Goal: Check status: Check status

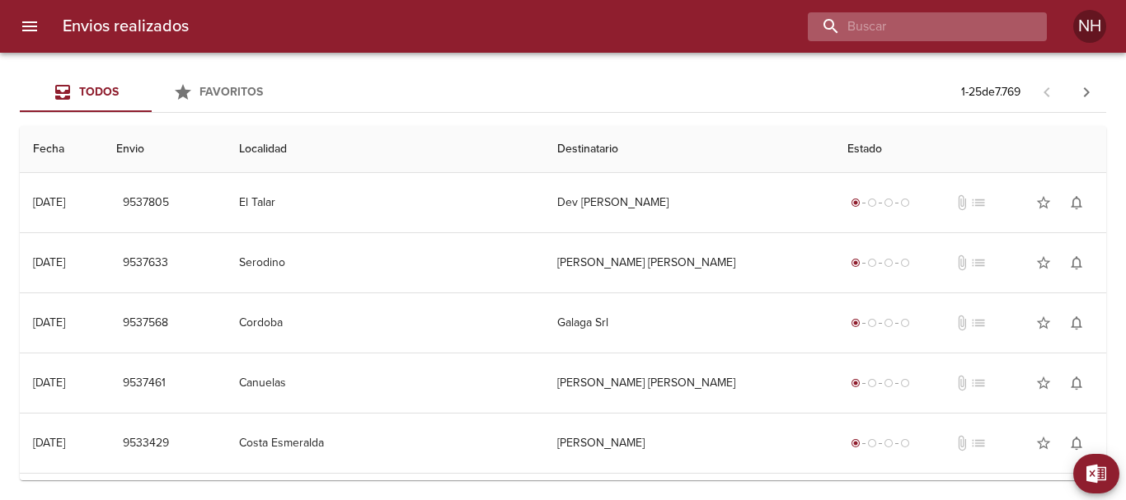
click at [958, 23] on input "buscar" at bounding box center [913, 26] width 211 height 29
paste input "R-0229-00024481"
type input "R-0229-00024481"
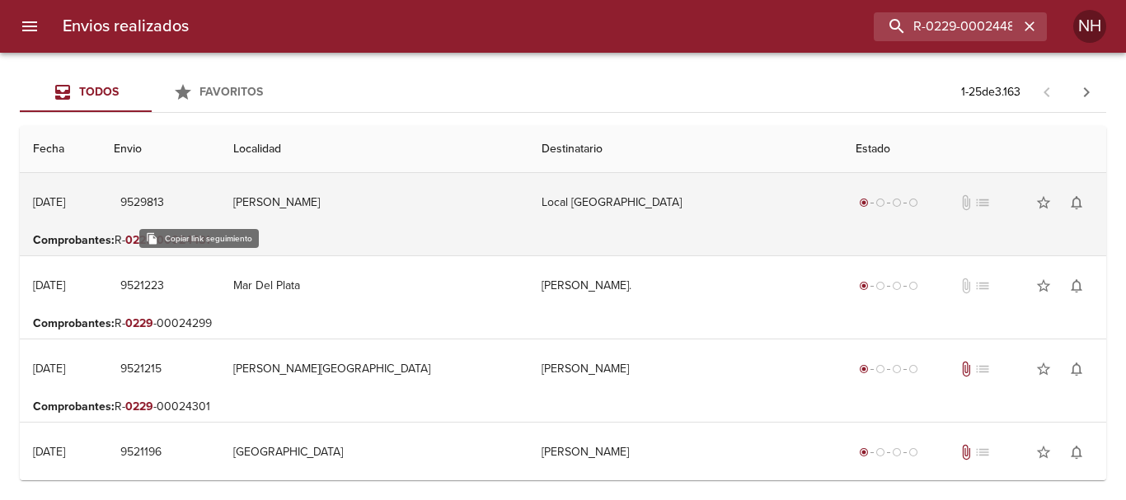
click at [164, 209] on span "9529813" at bounding box center [142, 203] width 44 height 21
click at [356, 207] on td "[PERSON_NAME]" at bounding box center [374, 202] width 308 height 59
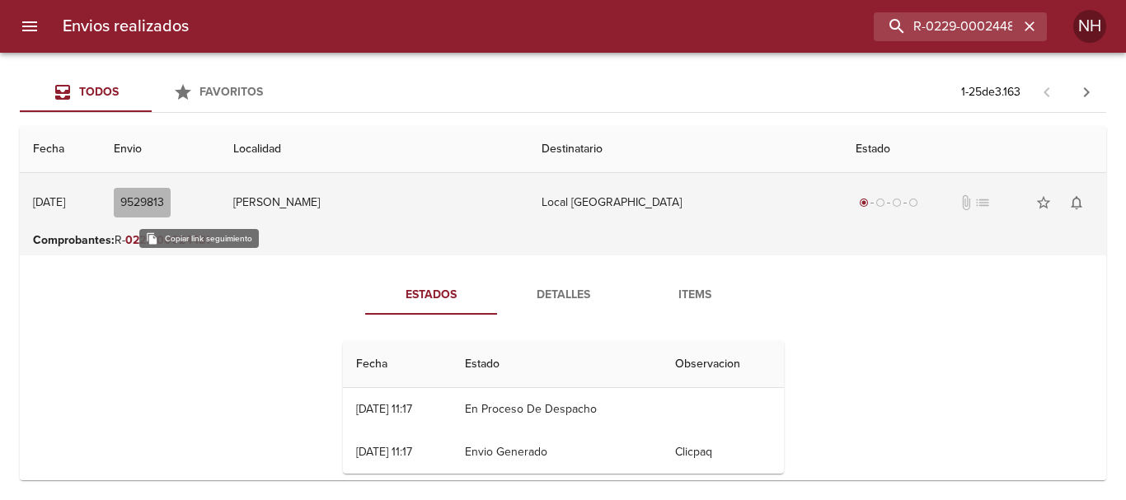
click at [164, 208] on span "9529813" at bounding box center [142, 203] width 44 height 21
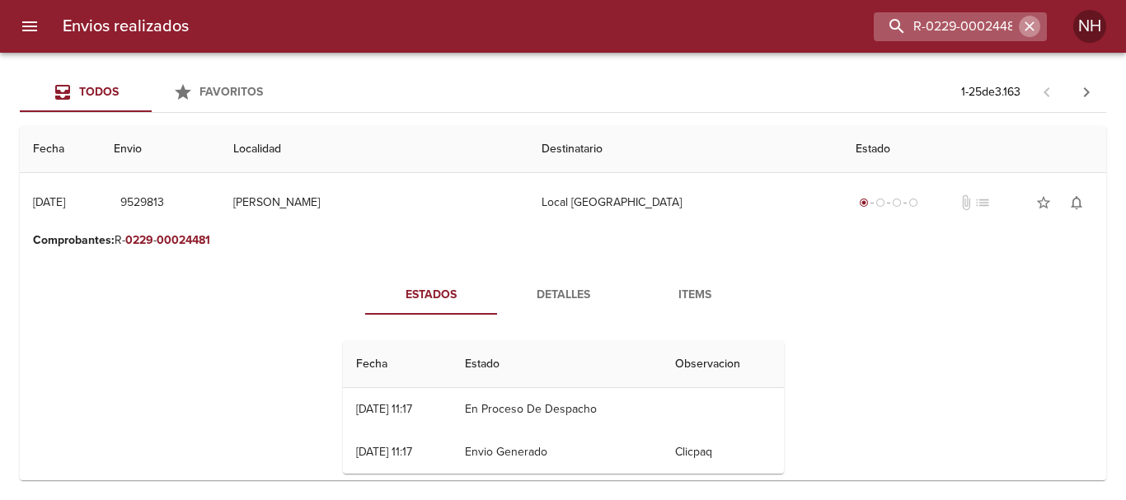
click at [1026, 29] on icon "button" at bounding box center [1030, 26] width 16 height 16
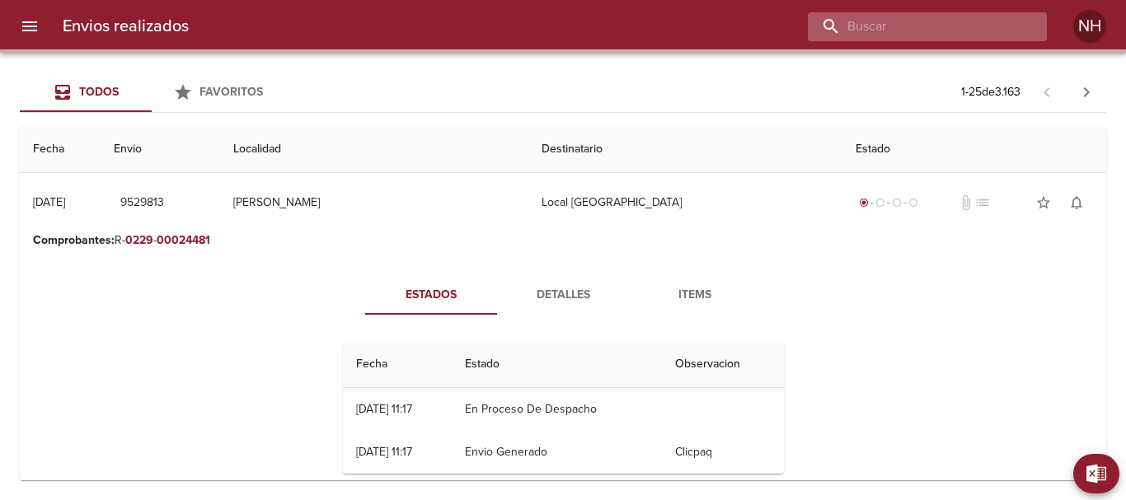
click at [970, 31] on input "buscar" at bounding box center [913, 26] width 211 height 29
paste input "R-0229-00024480"
type input "R-0229-00024480"
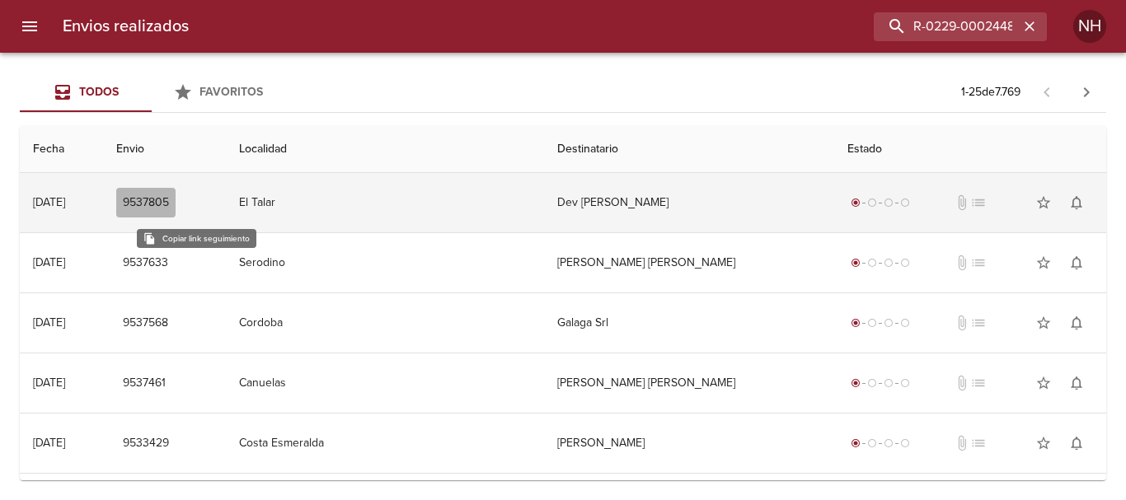
click at [169, 200] on span "9537805" at bounding box center [146, 203] width 46 height 21
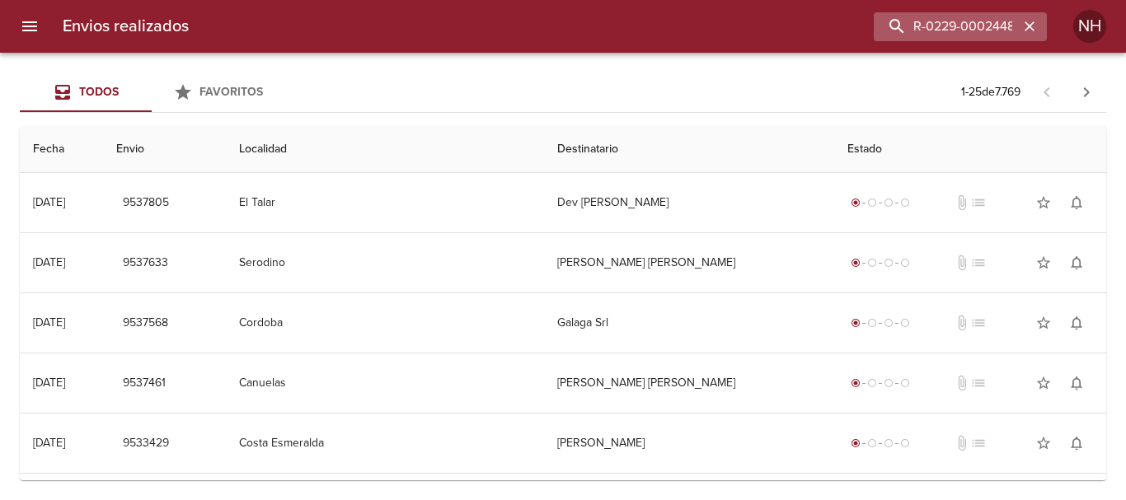
drag, startPoint x: 1028, startPoint y: 22, endPoint x: 1007, endPoint y: 26, distance: 21.0
click at [1028, 24] on icon "button" at bounding box center [1030, 26] width 16 height 16
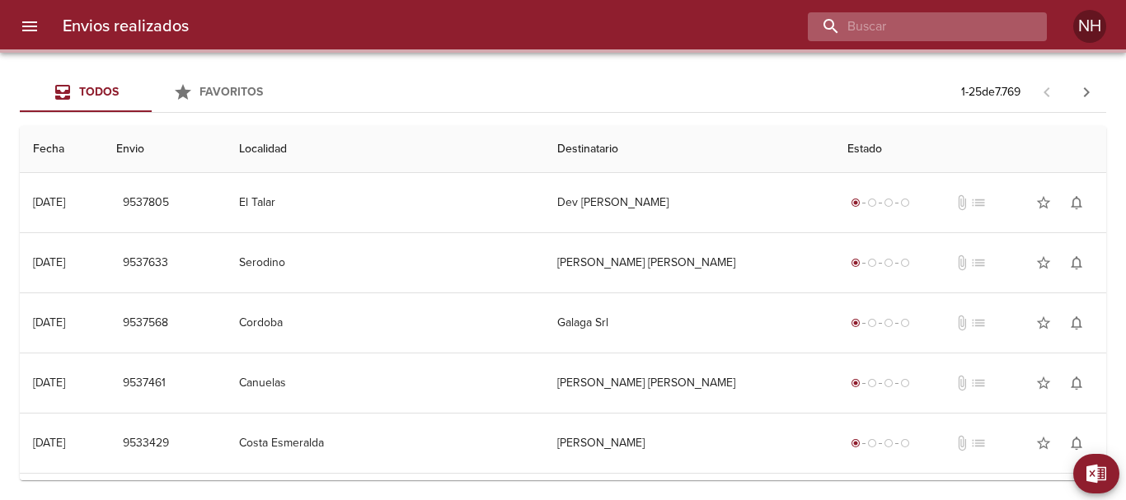
click at [989, 28] on input "buscar" at bounding box center [913, 26] width 211 height 29
paste input "R-0229-00024481"
type input "R-0229-00024481"
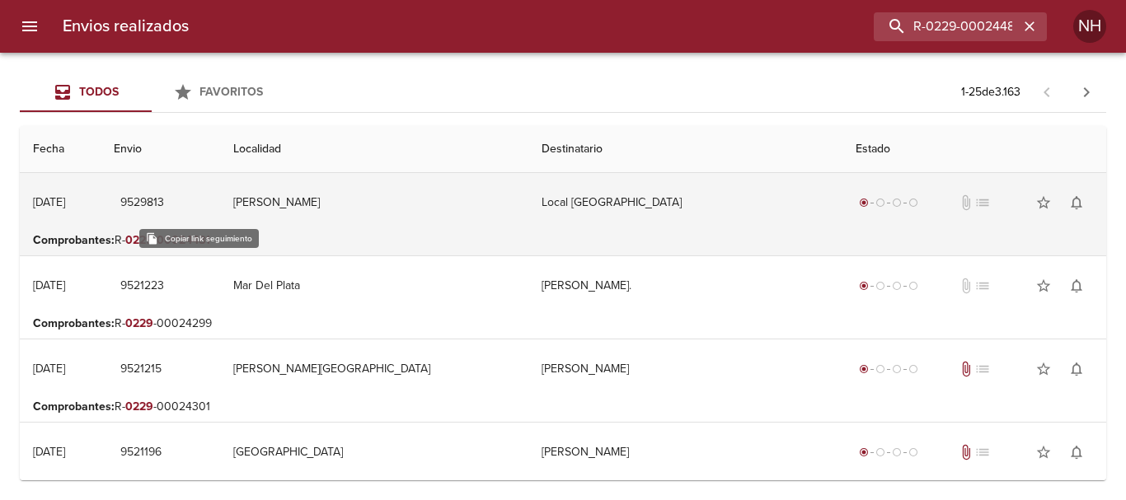
click at [164, 204] on span "9529813" at bounding box center [142, 203] width 44 height 21
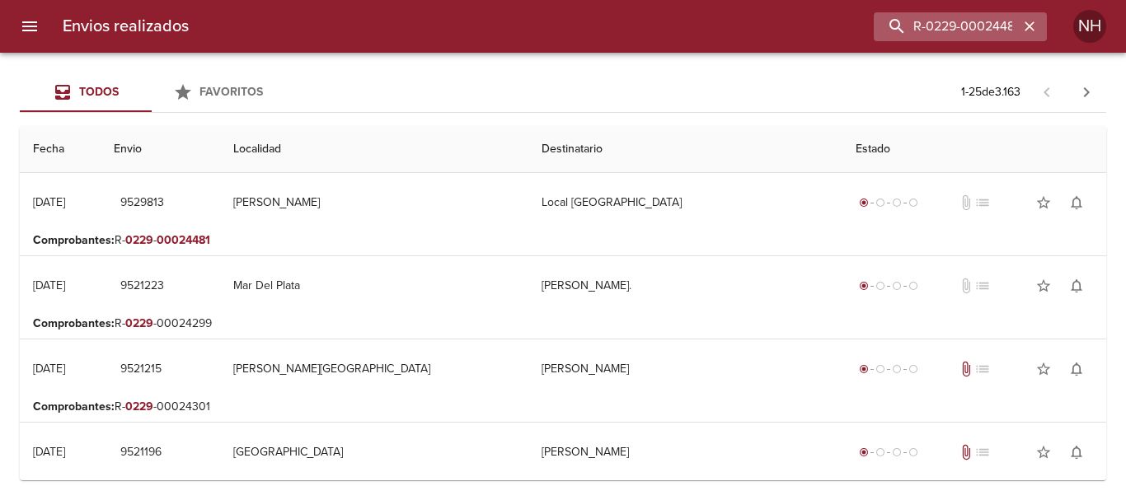
click at [1026, 27] on icon "button" at bounding box center [1030, 26] width 16 height 16
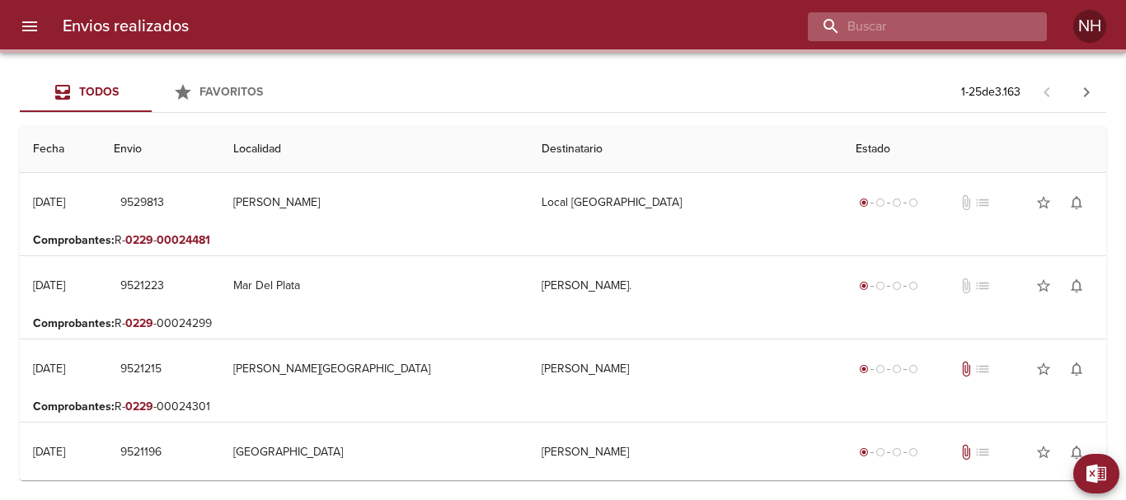
click at [978, 27] on input "buscar" at bounding box center [913, 26] width 211 height 29
paste input "R-0229-00024480"
type input "R-0229-00024480"
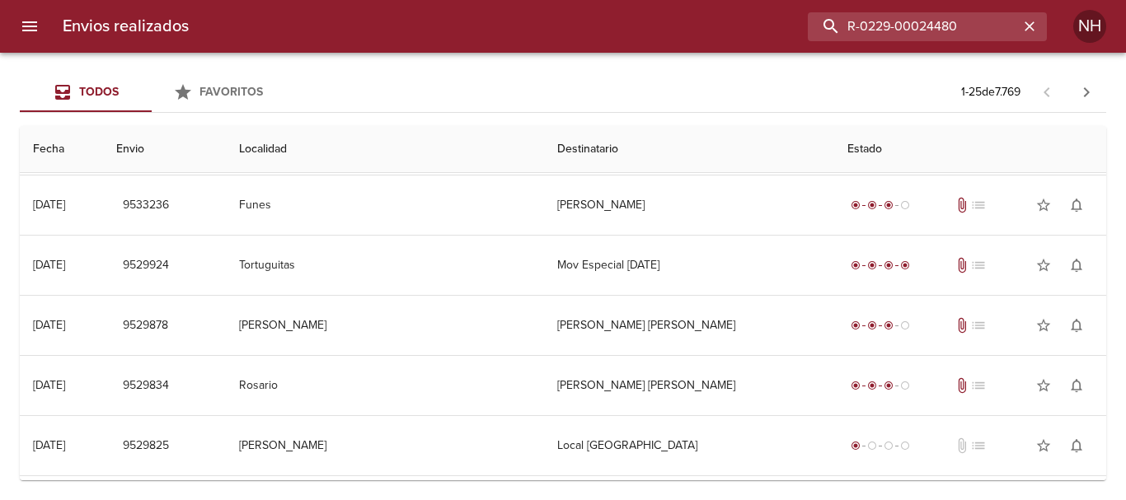
scroll to position [742, 0]
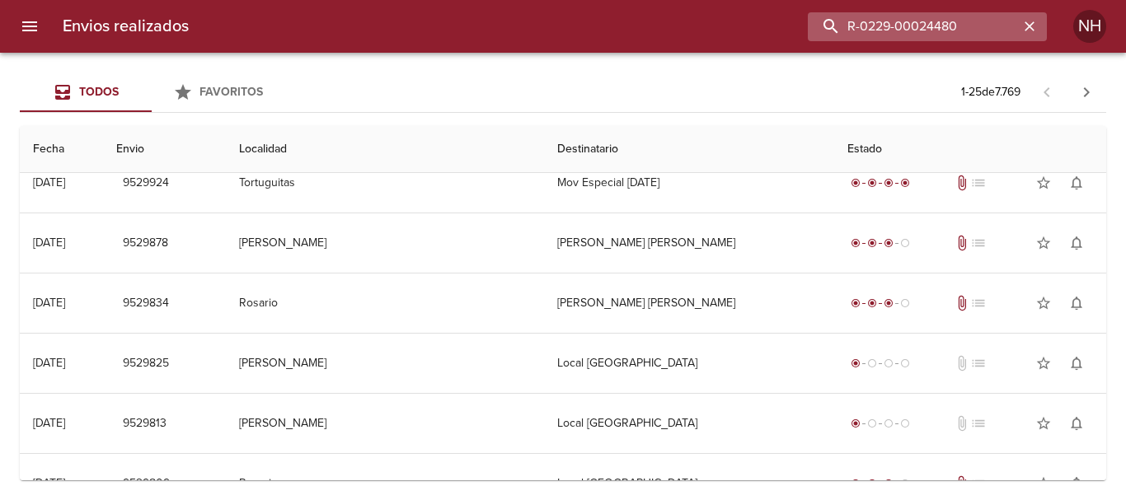
click at [962, 30] on input "R-0229-00024480" at bounding box center [913, 26] width 211 height 29
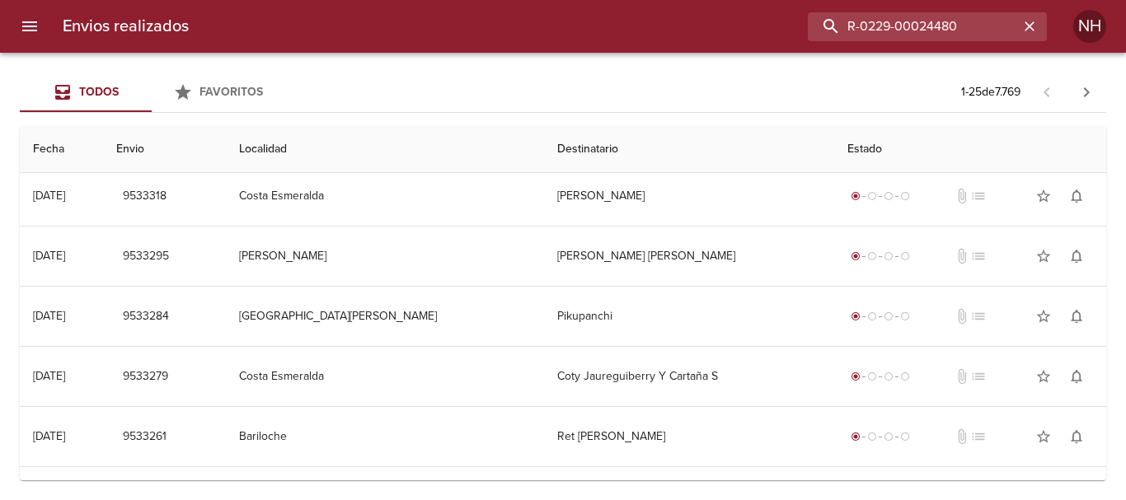
scroll to position [0, 0]
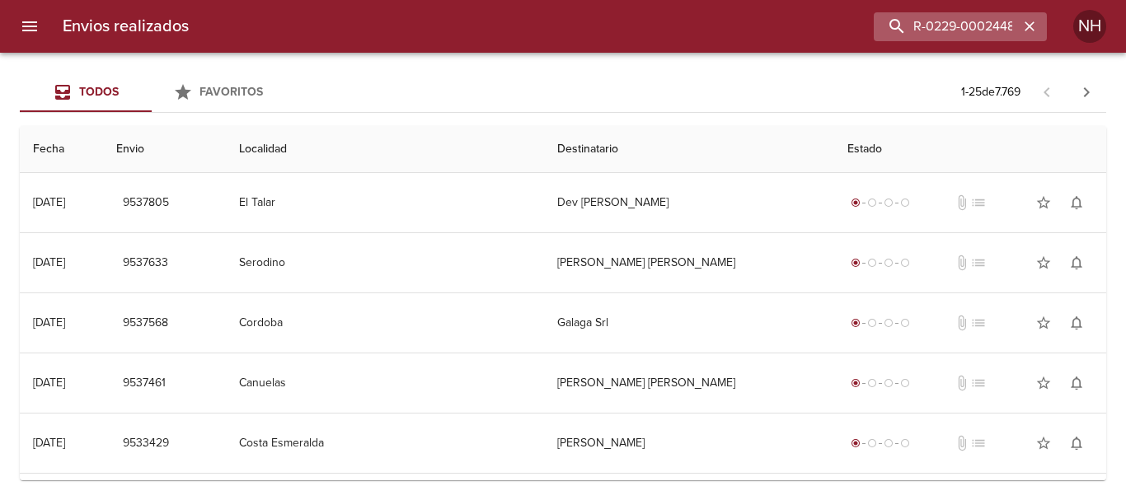
click at [1030, 26] on icon "button" at bounding box center [1030, 26] width 10 height 10
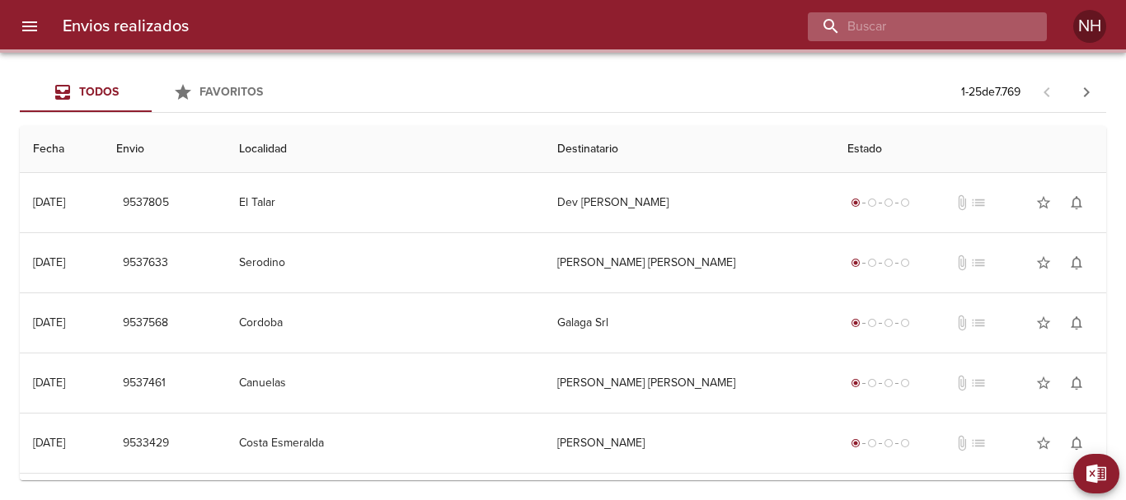
click at [977, 29] on input "buscar" at bounding box center [913, 26] width 211 height 29
paste input "R-0229-00024480"
type input "R-0229-00024480"
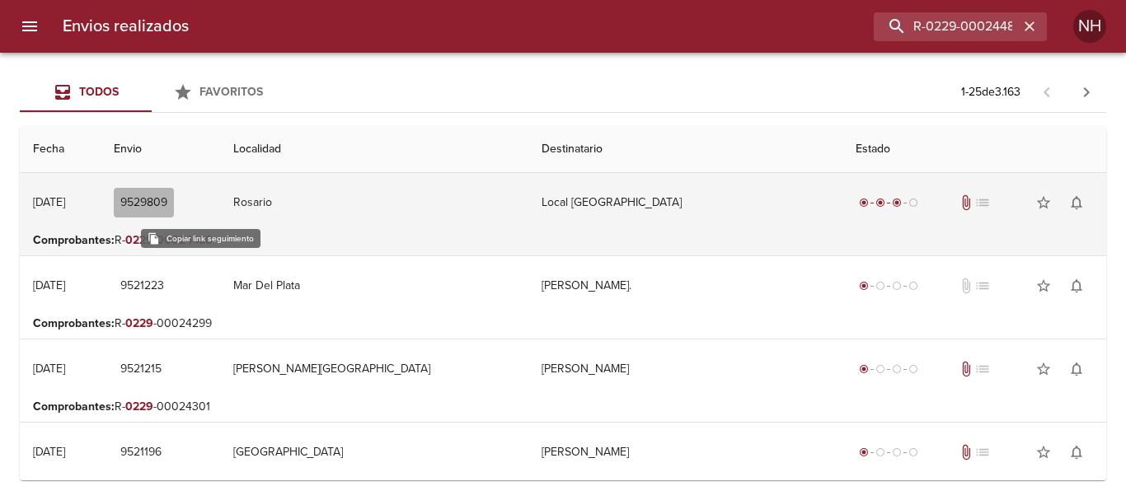
click at [167, 200] on span "9529809" at bounding box center [143, 203] width 47 height 21
click at [167, 204] on span "9529809" at bounding box center [143, 203] width 47 height 21
click at [167, 200] on span "9529809" at bounding box center [143, 203] width 47 height 21
